Goal: Task Accomplishment & Management: Use online tool/utility

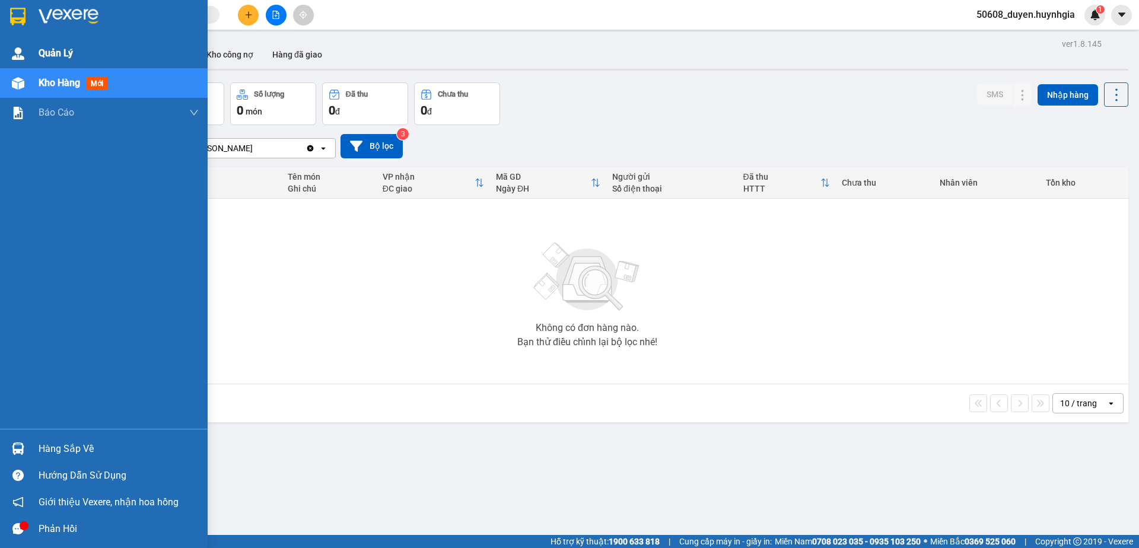
click at [14, 56] on img at bounding box center [18, 53] width 12 height 12
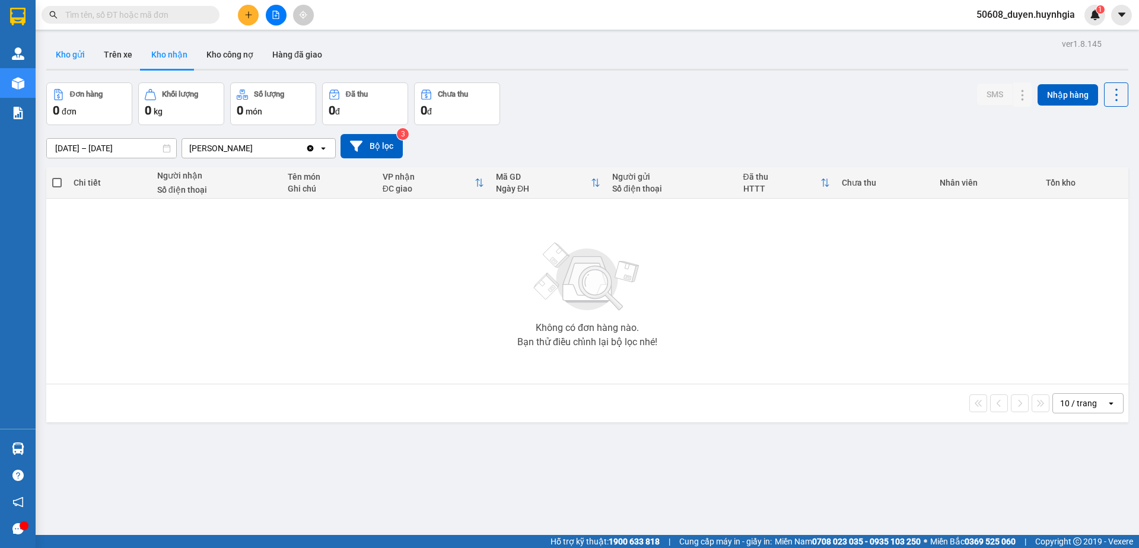
click at [64, 58] on button "Kho gửi" at bounding box center [70, 54] width 48 height 28
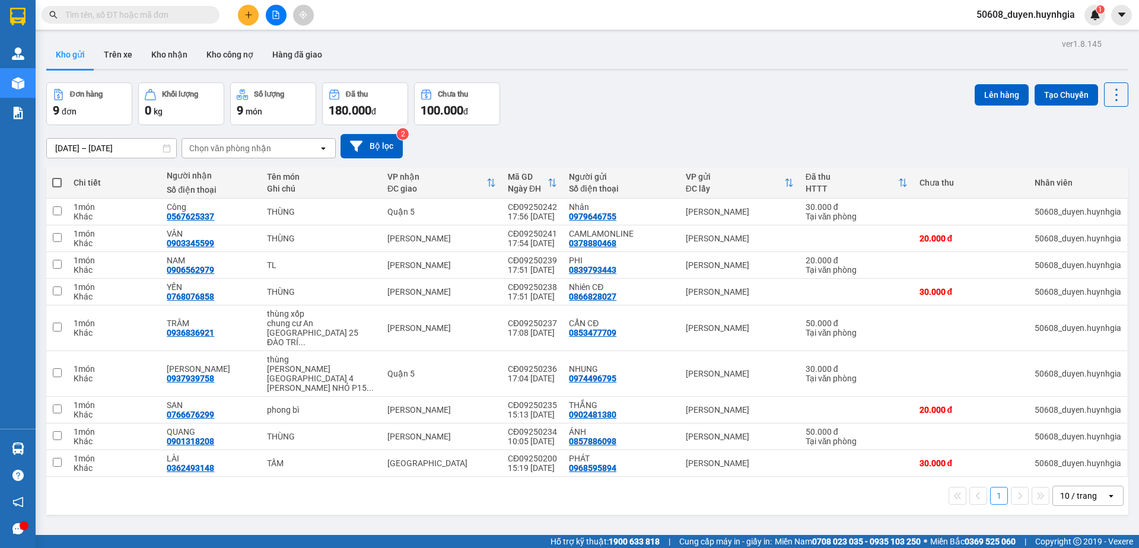
click at [760, 98] on div "Đơn hàng 9 đơn Khối lượng 0 kg Số lượng 9 món Đã thu 180.000 đ Chưa thu 100.000…" at bounding box center [587, 103] width 1082 height 43
click at [273, 18] on icon "file-add" at bounding box center [276, 15] width 8 height 8
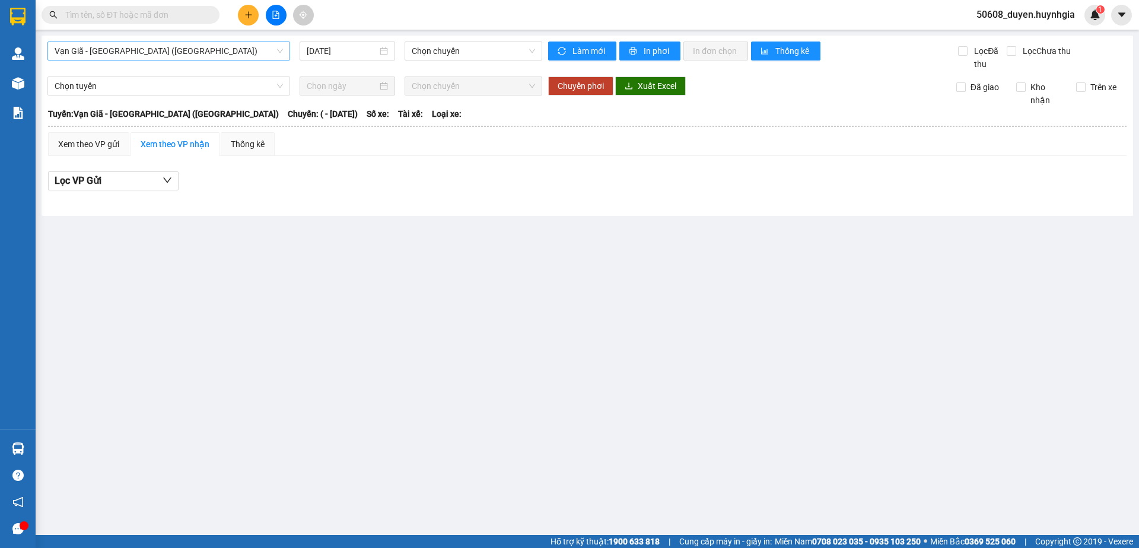
click at [258, 43] on span "Vạn Giã - [GEOGRAPHIC_DATA] ([GEOGRAPHIC_DATA])" at bounding box center [169, 51] width 228 height 18
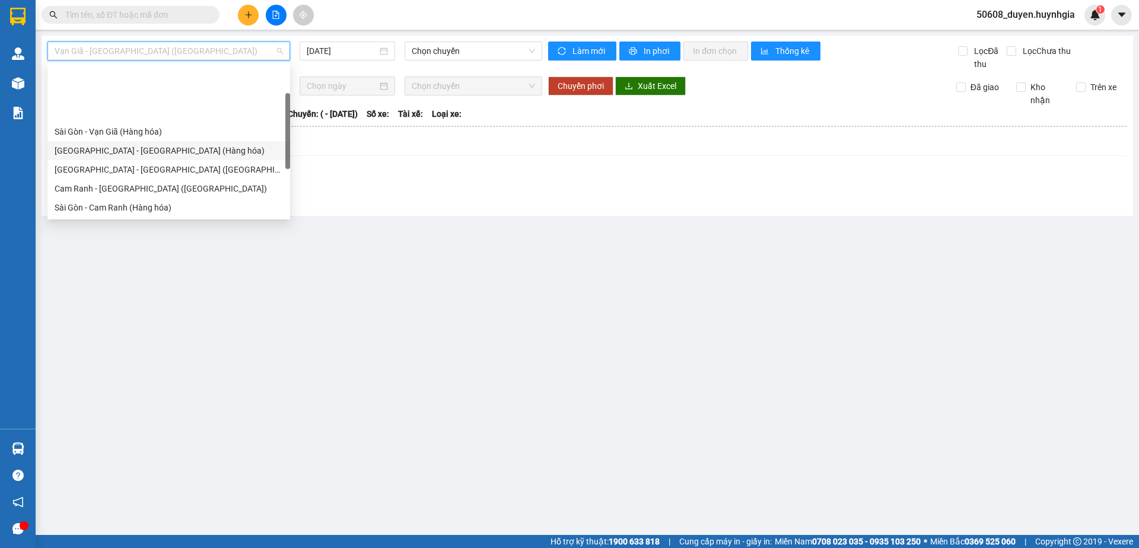
scroll to position [60, 0]
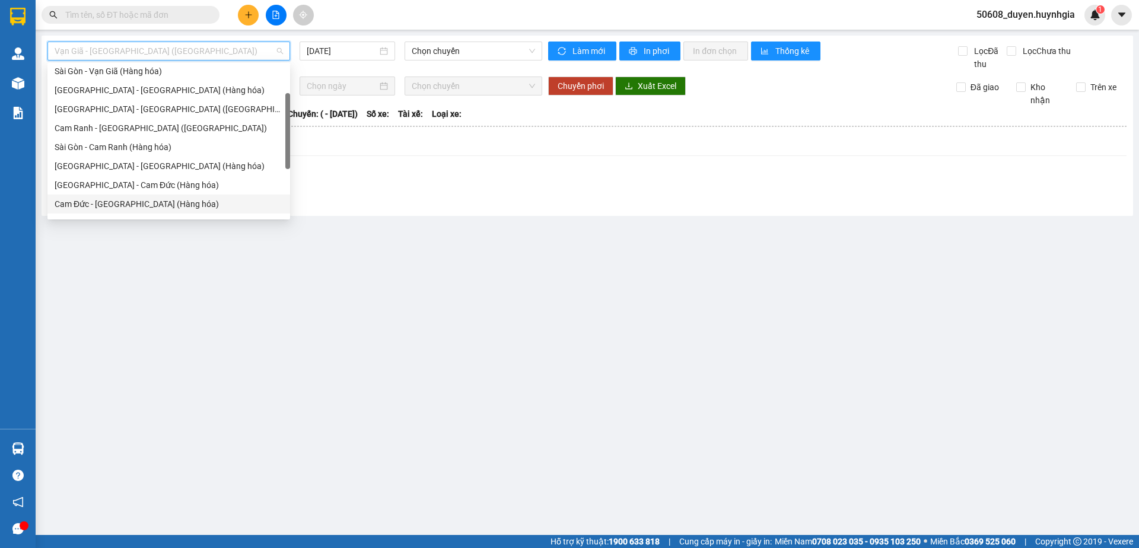
click at [155, 203] on div "Cam Đức - [GEOGRAPHIC_DATA] (Hàng hóa)" at bounding box center [169, 204] width 228 height 13
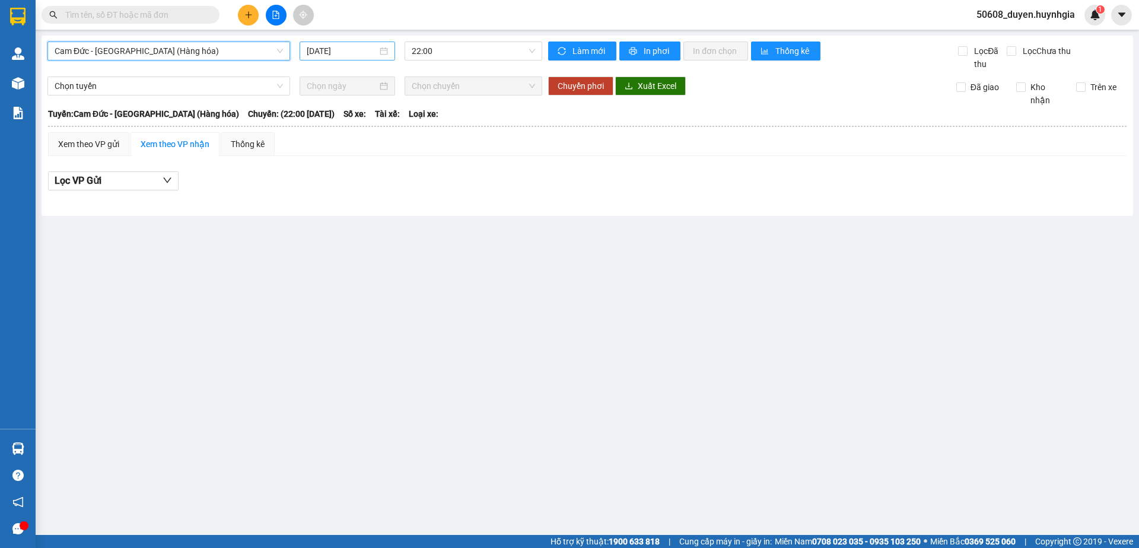
click at [335, 50] on input "[DATE]" at bounding box center [342, 50] width 71 height 13
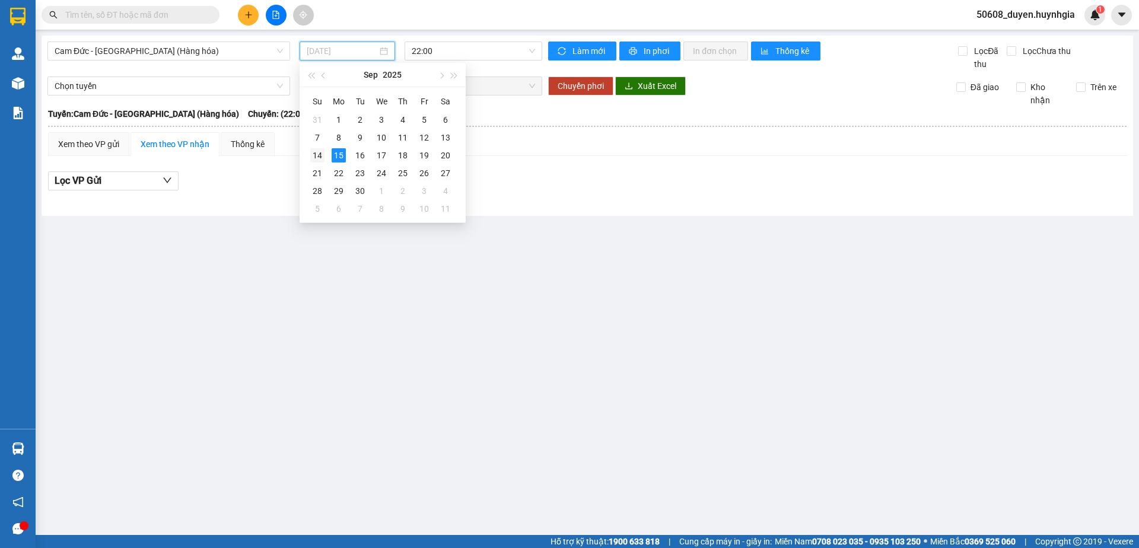
click at [321, 159] on div "14" at bounding box center [317, 155] width 14 height 14
type input "[DATE]"
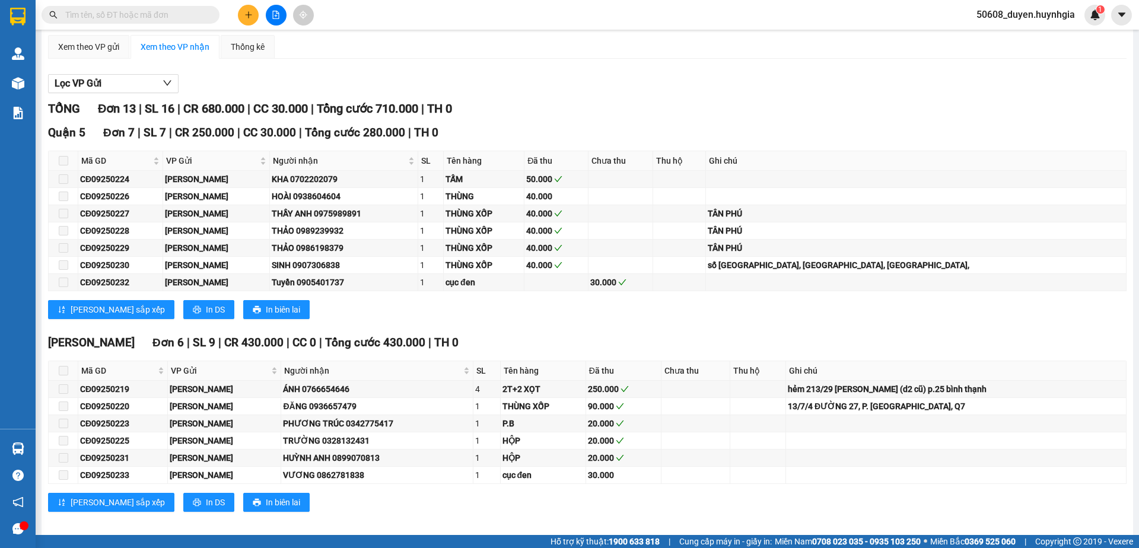
scroll to position [107, 0]
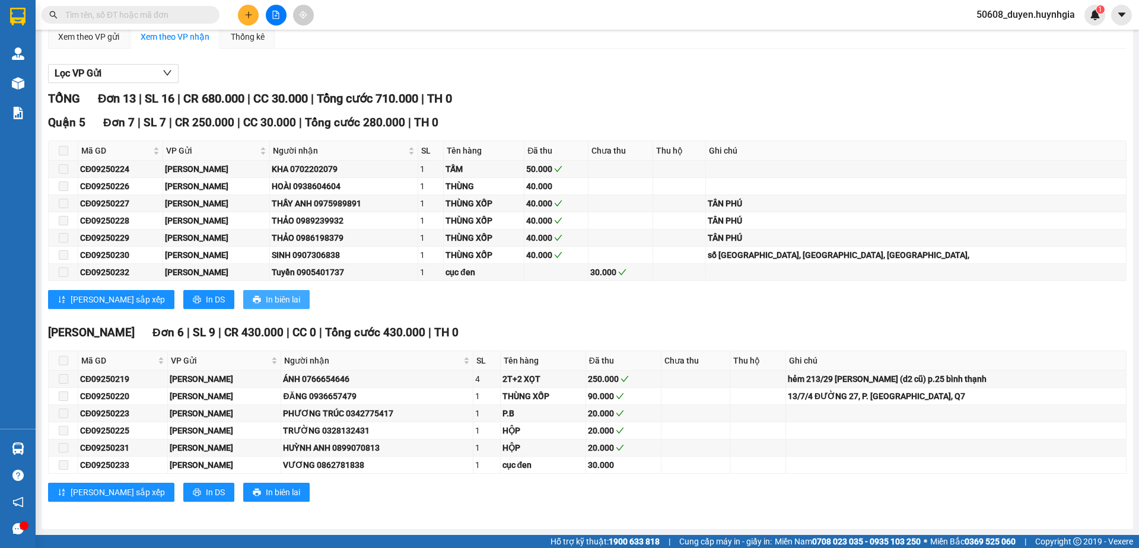
click at [266, 297] on span "In biên lai" at bounding box center [283, 299] width 34 height 13
